Goal: Task Accomplishment & Management: Use online tool/utility

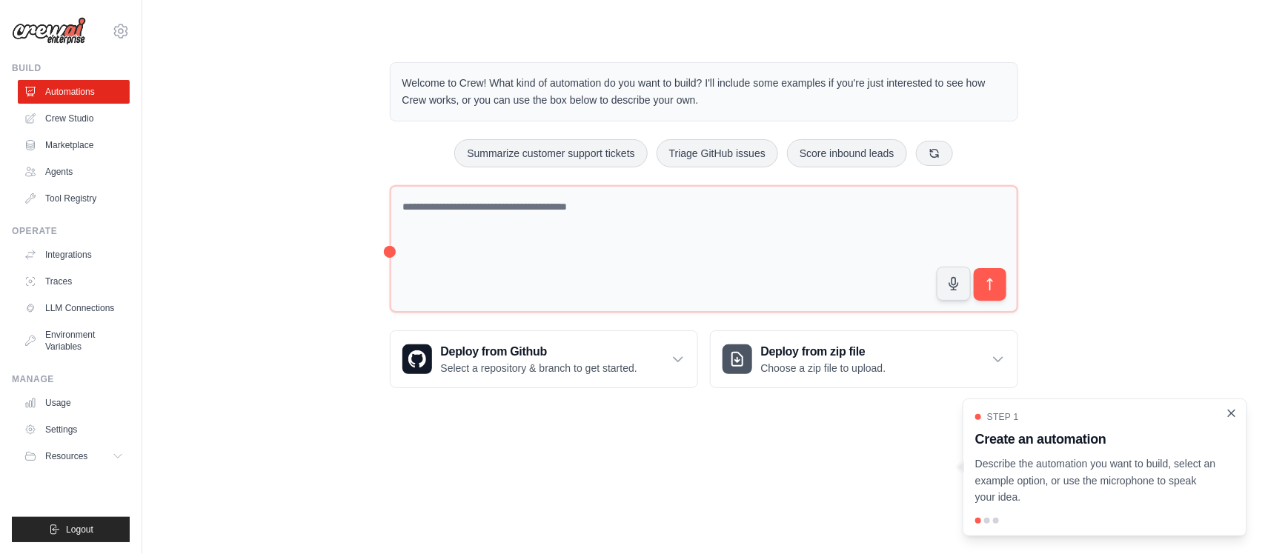
click at [630, 413] on div "Step 1 Create an automation Describe the automation you want to build, select a…" at bounding box center [1105, 468] width 285 height 138
click at [630, 414] on icon "Close walkthrough" at bounding box center [1232, 413] width 7 height 7
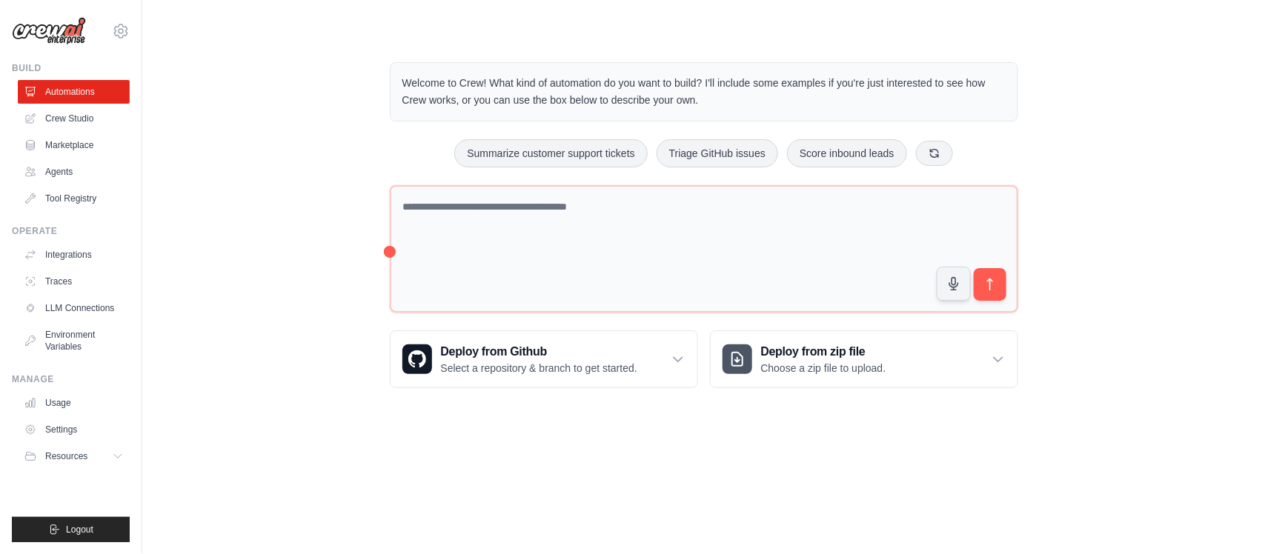
drag, startPoint x: 63, startPoint y: 82, endPoint x: 93, endPoint y: 57, distance: 38.9
click at [63, 80] on link "Automations" at bounding box center [74, 92] width 112 height 24
click at [64, 115] on link "Crew Studio" at bounding box center [75, 119] width 112 height 24
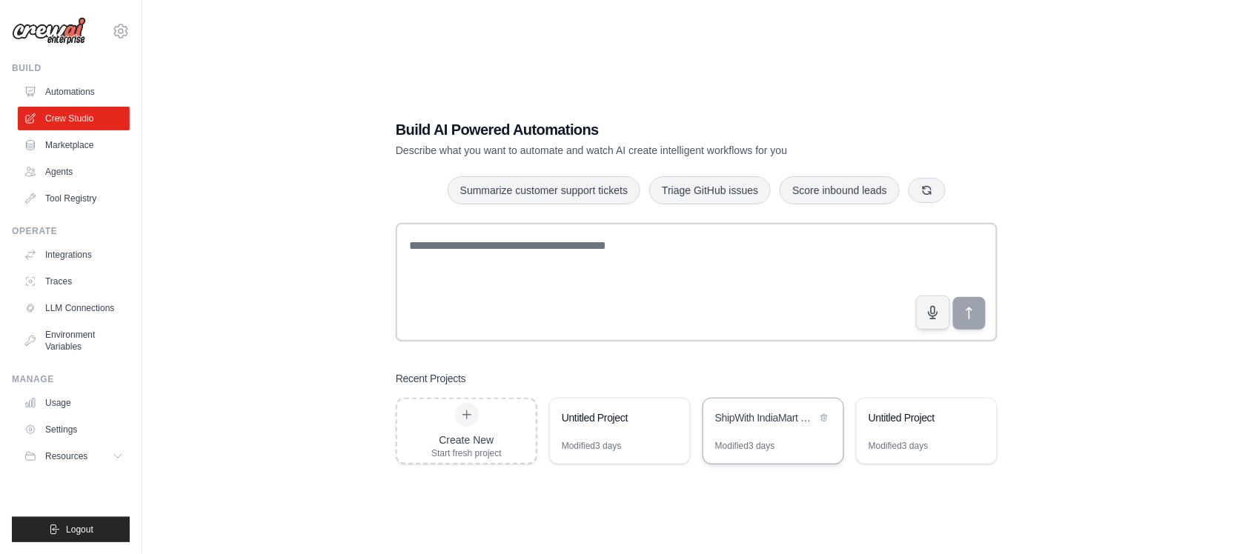
click at [812, 423] on div "ShipWith IndiaMart Monthly Performance Analytics" at bounding box center [766, 418] width 102 height 15
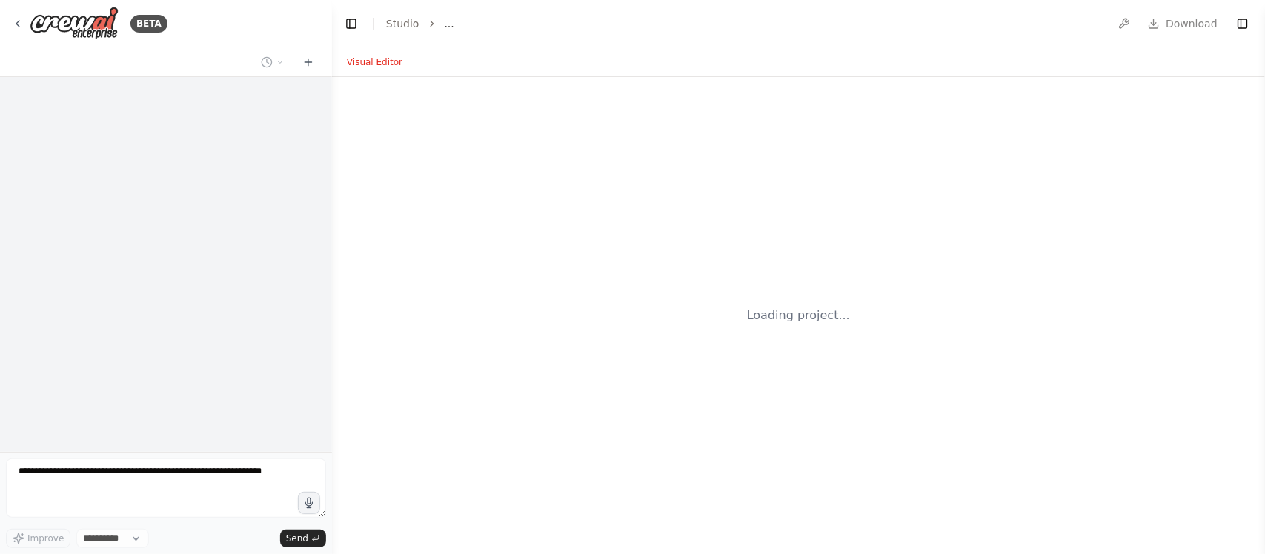
select select "****"
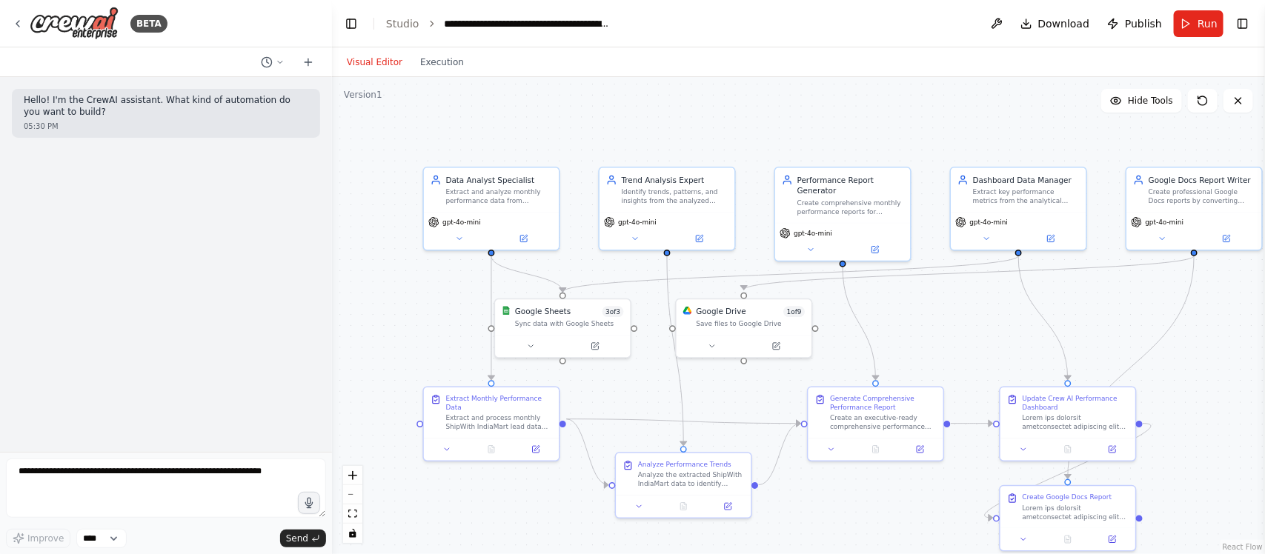
drag, startPoint x: 1058, startPoint y: 352, endPoint x: 968, endPoint y: 310, distance: 99.1
click at [968, 310] on div ".deletable-edge-delete-btn { width: 20px; height: 20px; border: 0px solid #ffff…" at bounding box center [798, 315] width 933 height 477
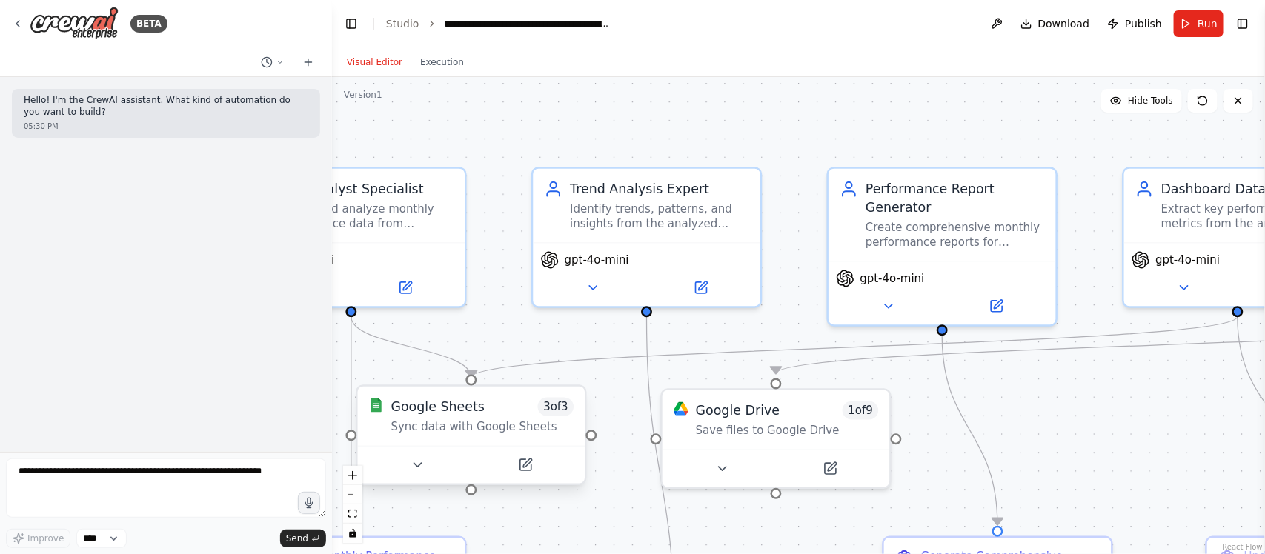
click at [526, 486] on div "Google Sheets 3 of 3 Sync data with Google Sheets" at bounding box center [471, 438] width 231 height 101
click at [537, 475] on button at bounding box center [535, 465] width 105 height 22
click at [540, 458] on icon at bounding box center [534, 465] width 15 height 15
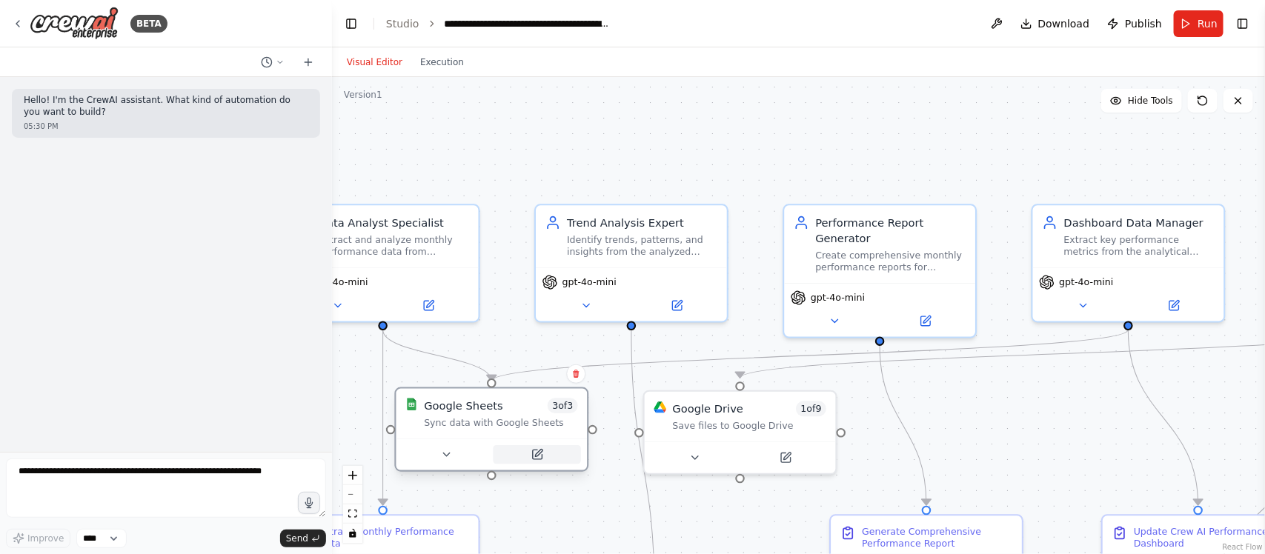
click at [537, 457] on icon at bounding box center [537, 456] width 10 height 10
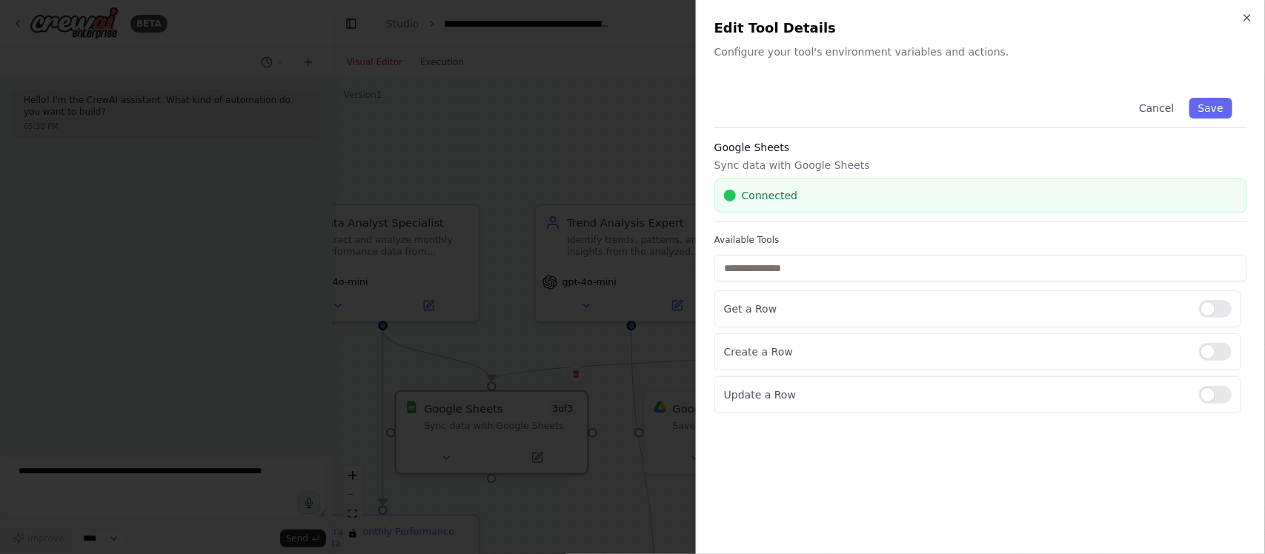
click at [528, 90] on div at bounding box center [632, 277] width 1265 height 554
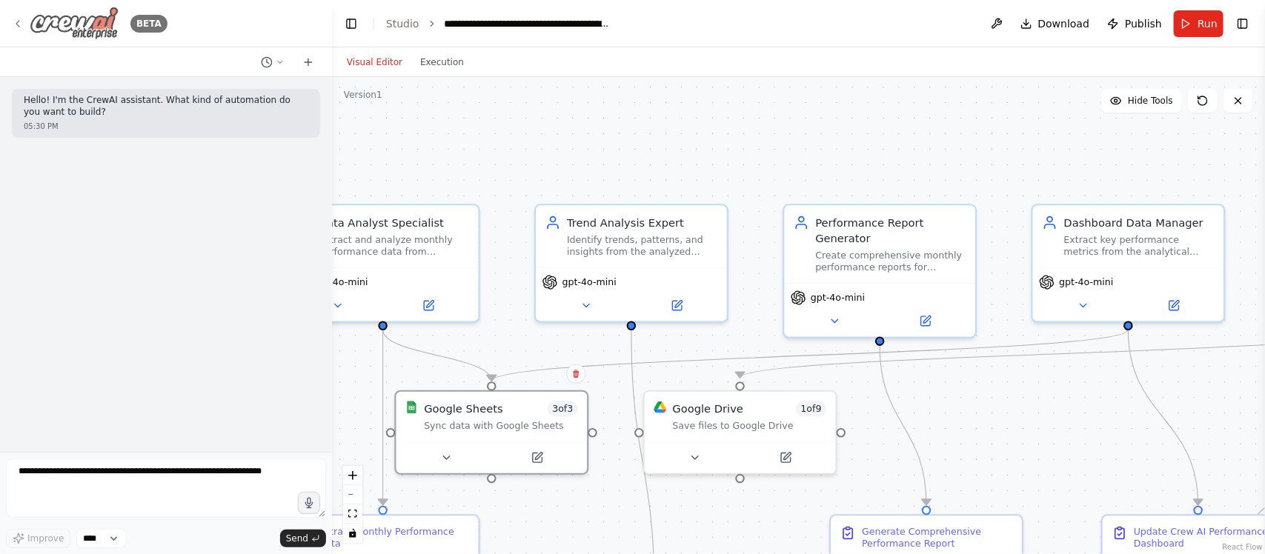
click at [21, 19] on icon at bounding box center [18, 24] width 12 height 12
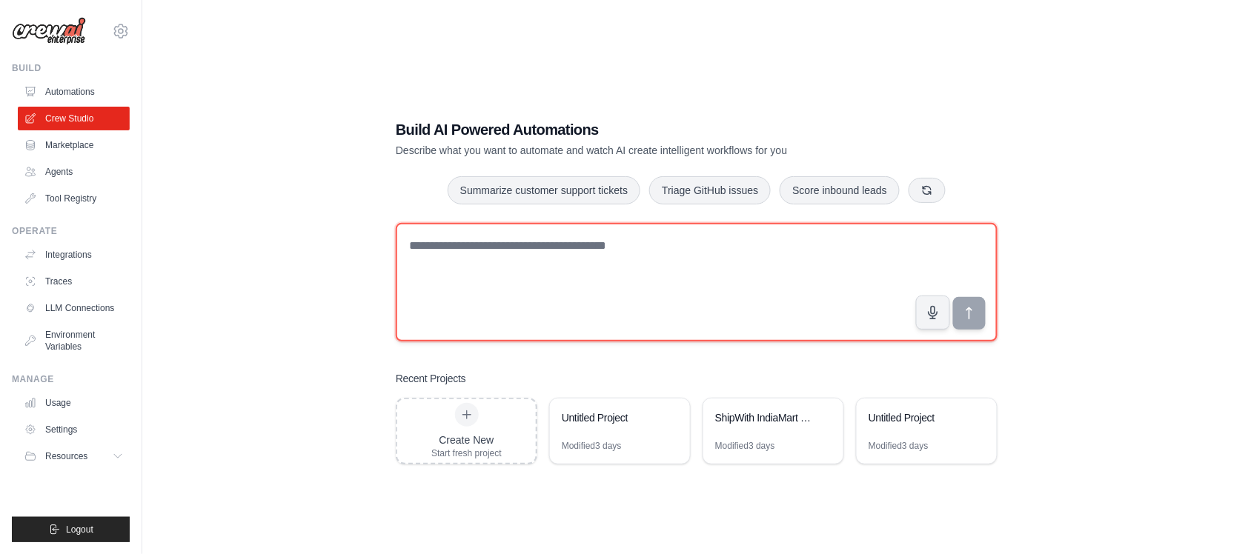
drag, startPoint x: 503, startPoint y: 245, endPoint x: 484, endPoint y: 245, distance: 18.5
click at [504, 246] on textarea at bounding box center [697, 282] width 602 height 119
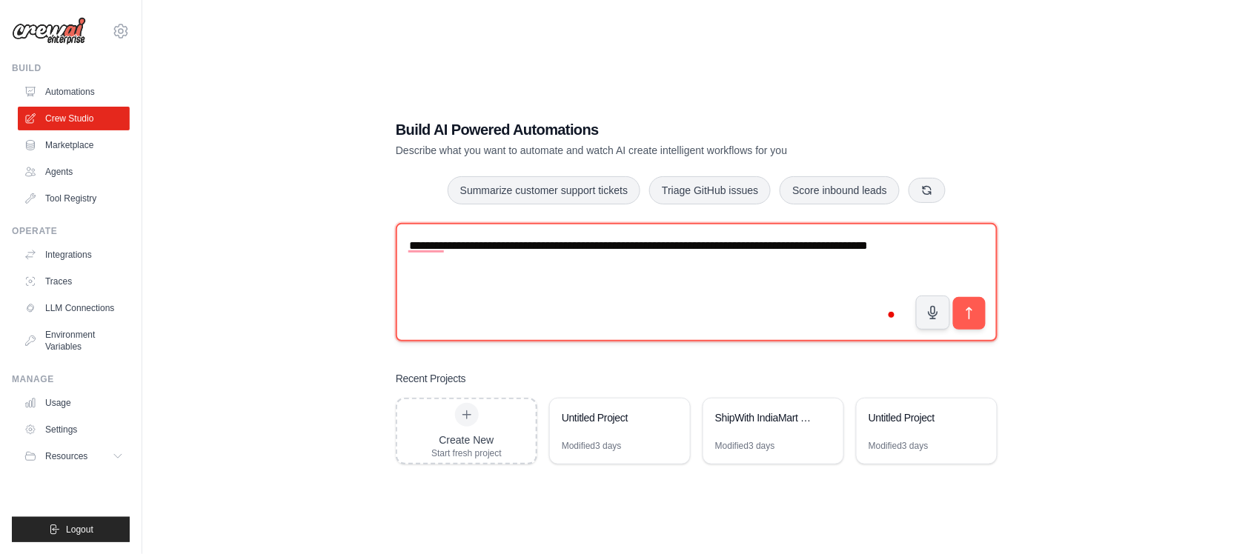
type textarea "**********"
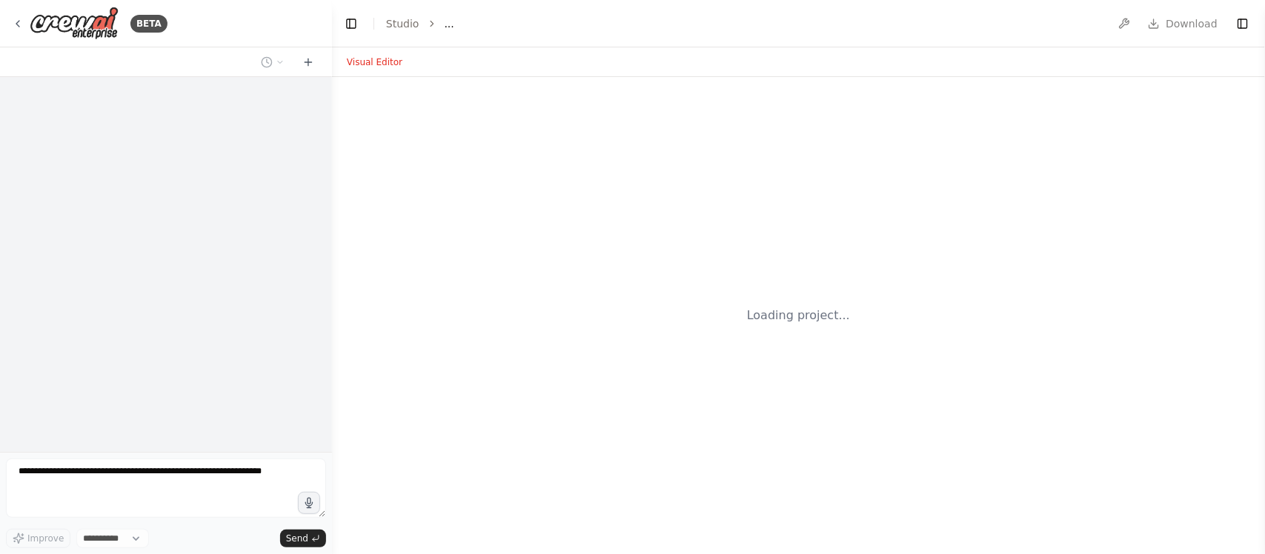
select select "****"
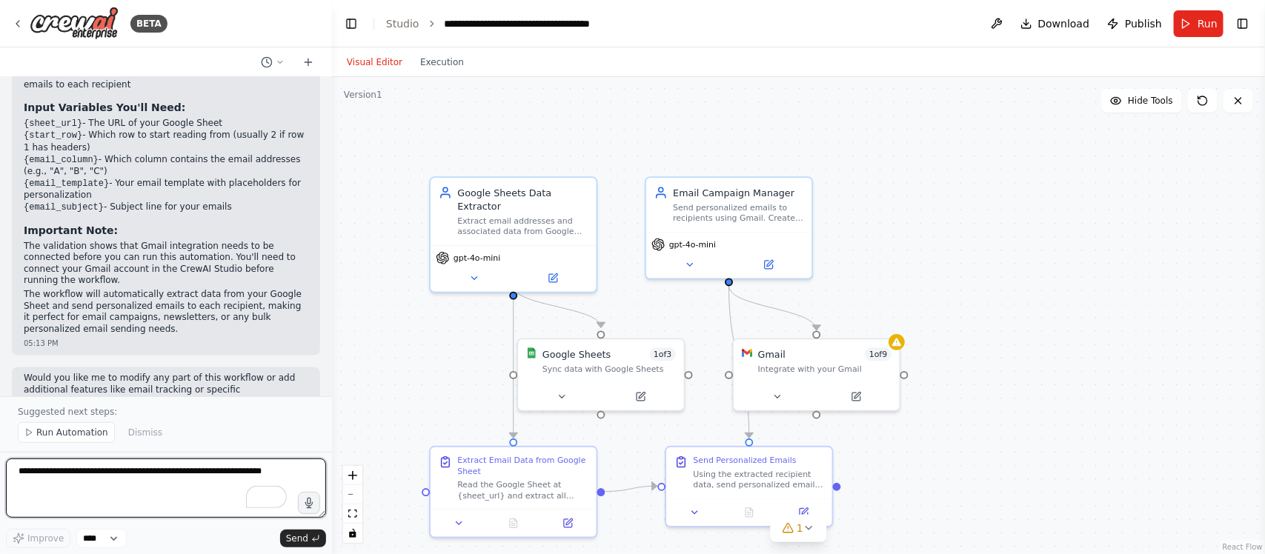
scroll to position [1061, 0]
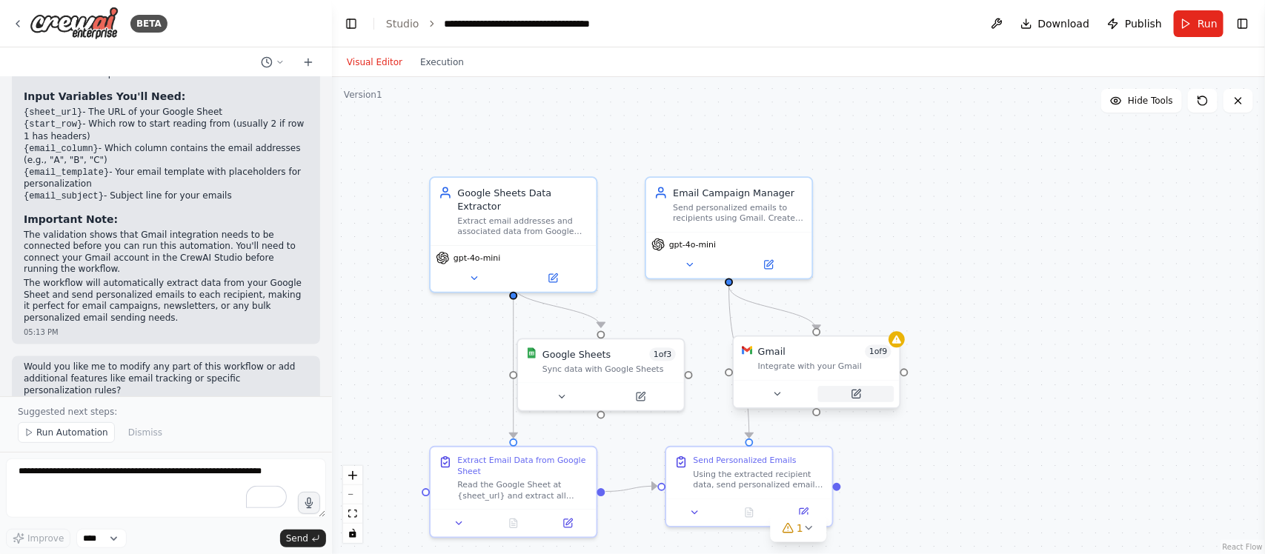
click at [856, 397] on icon at bounding box center [856, 395] width 8 height 8
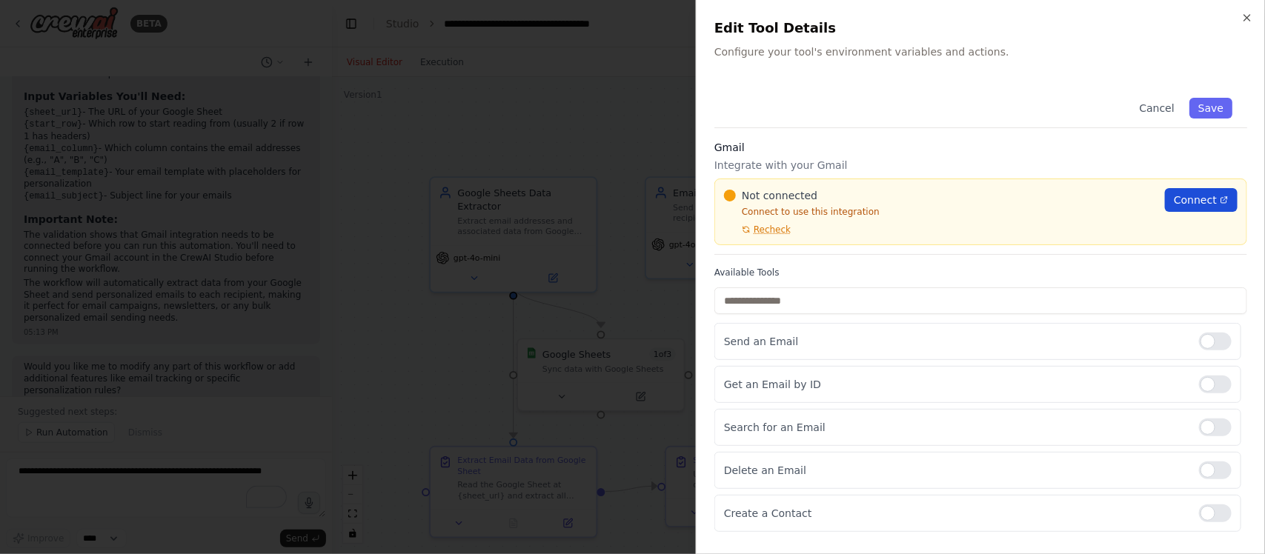
click at [1183, 205] on span "Connect" at bounding box center [1195, 200] width 43 height 15
click at [508, 82] on div at bounding box center [632, 277] width 1265 height 554
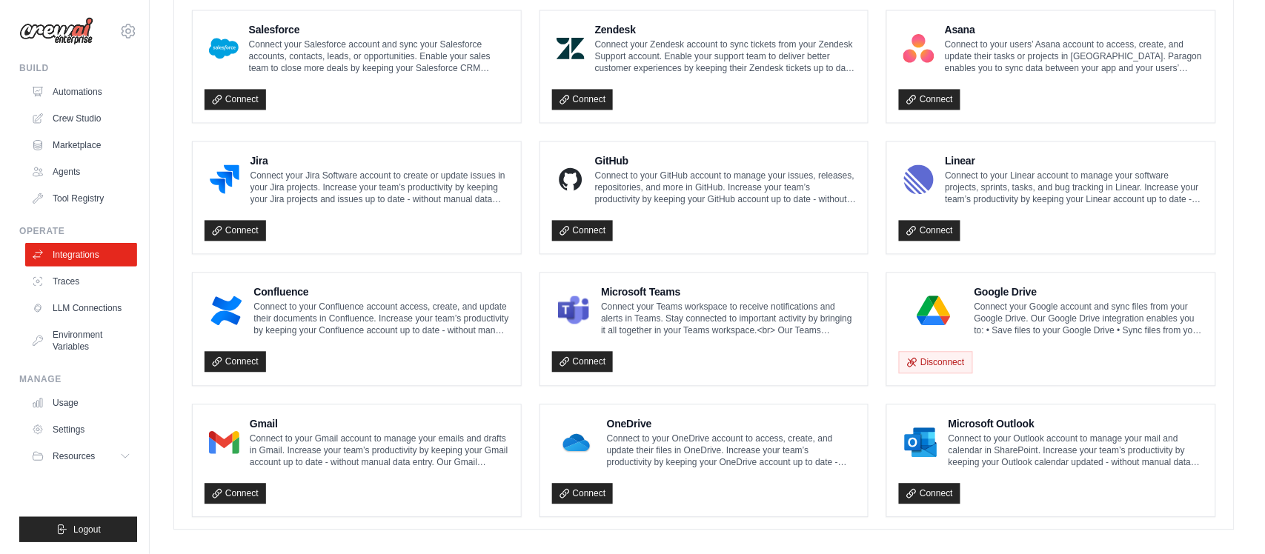
scroll to position [839, 0]
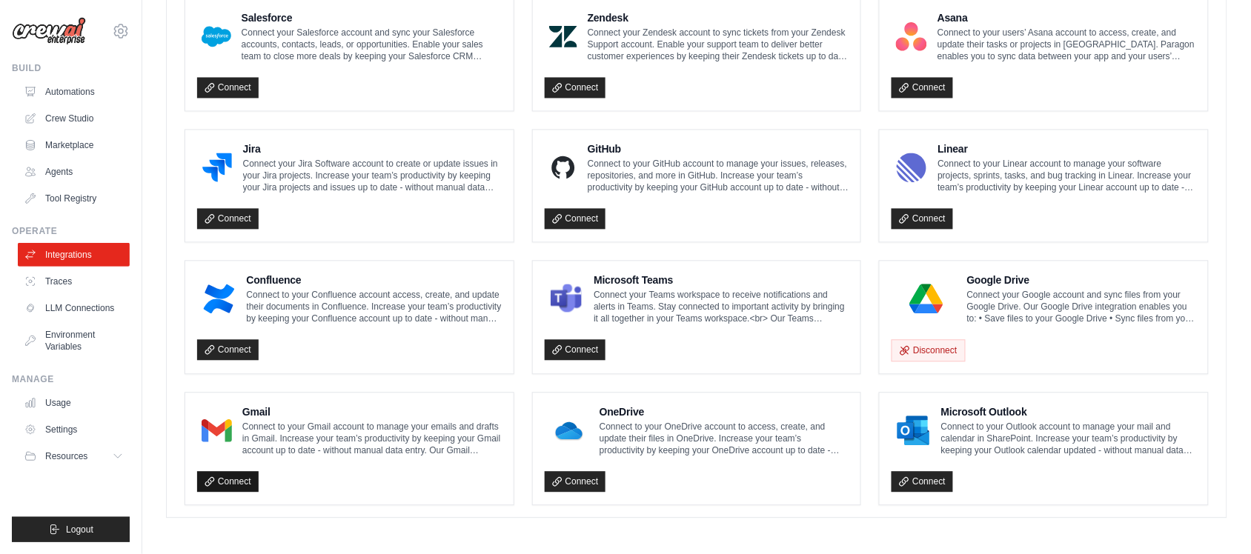
click at [216, 480] on link "Connect" at bounding box center [228, 481] width 62 height 21
